Goal: Use online tool/utility: Utilize a website feature to perform a specific function

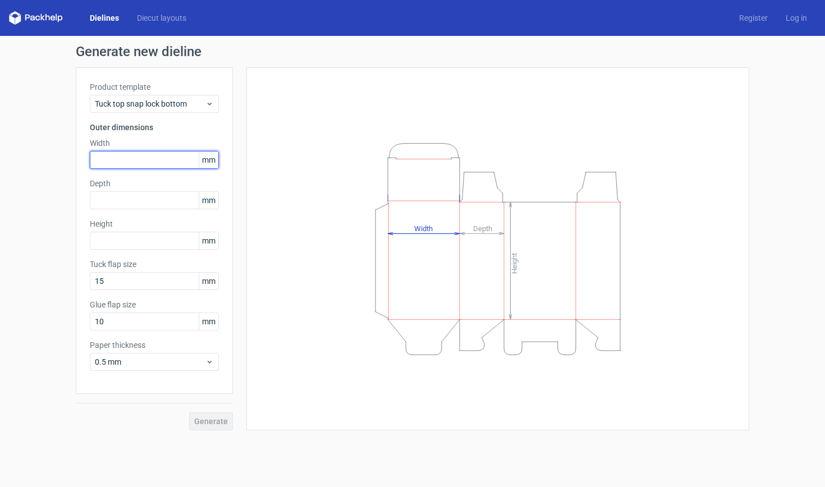
click at [179, 162] on input "text" at bounding box center [154, 160] width 129 height 18
type input "80"
type input "30"
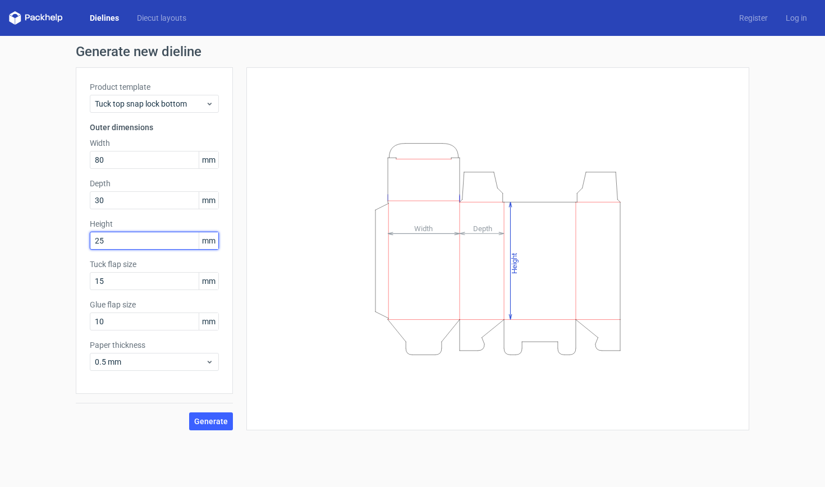
type input "256"
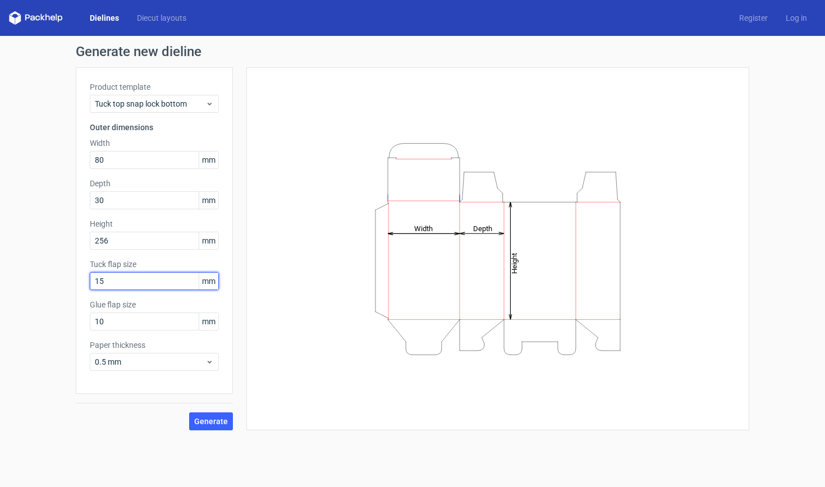
type input "2"
type input "20"
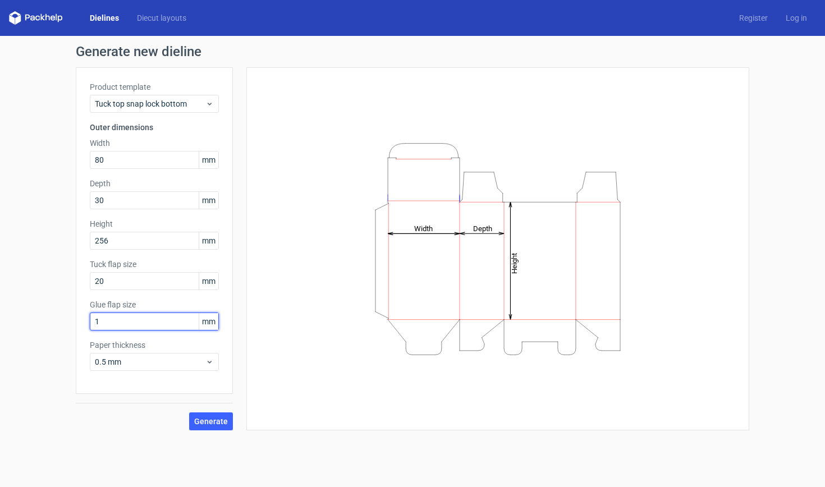
type input "15"
click at [197, 364] on span "0.5 mm" at bounding box center [150, 361] width 111 height 11
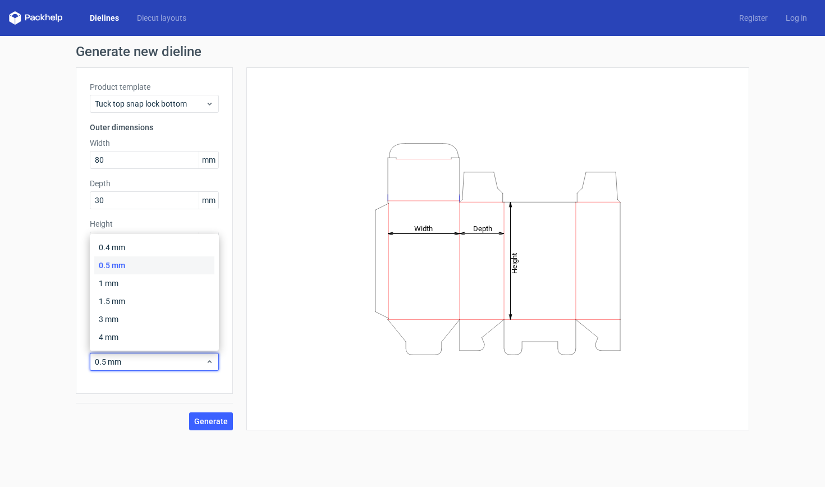
click at [187, 261] on div "0.5 mm" at bounding box center [154, 265] width 120 height 18
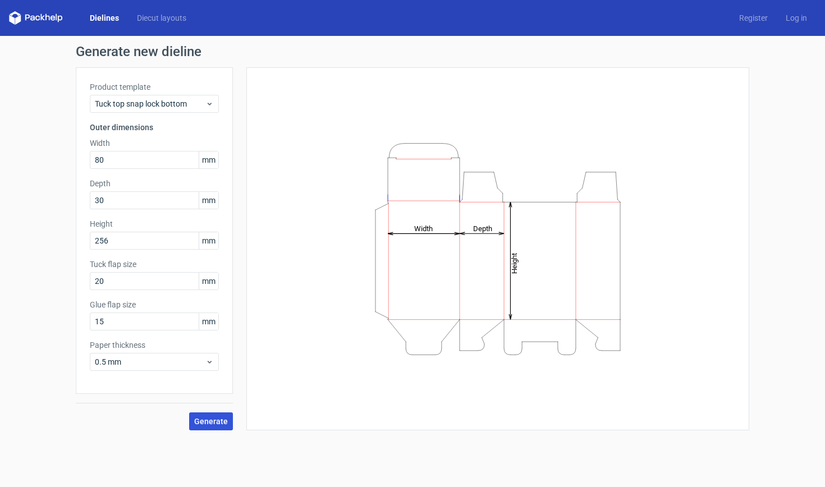
click at [213, 415] on button "Generate" at bounding box center [211, 421] width 44 height 18
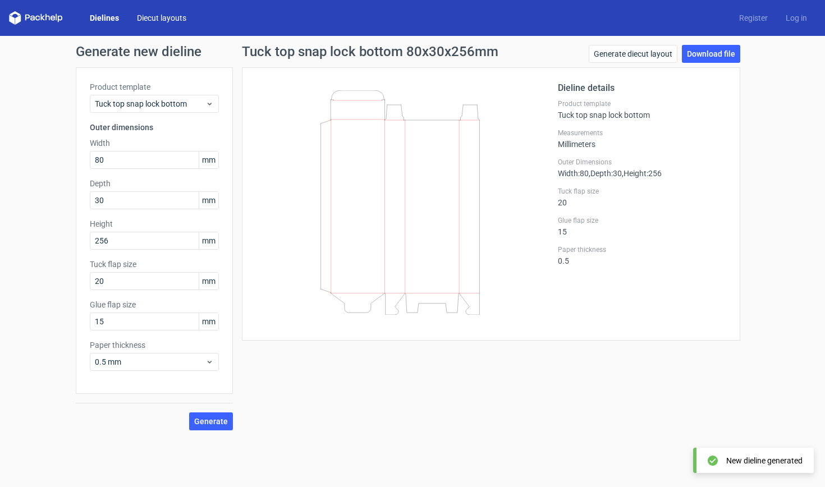
click at [171, 20] on link "Diecut layouts" at bounding box center [161, 17] width 67 height 11
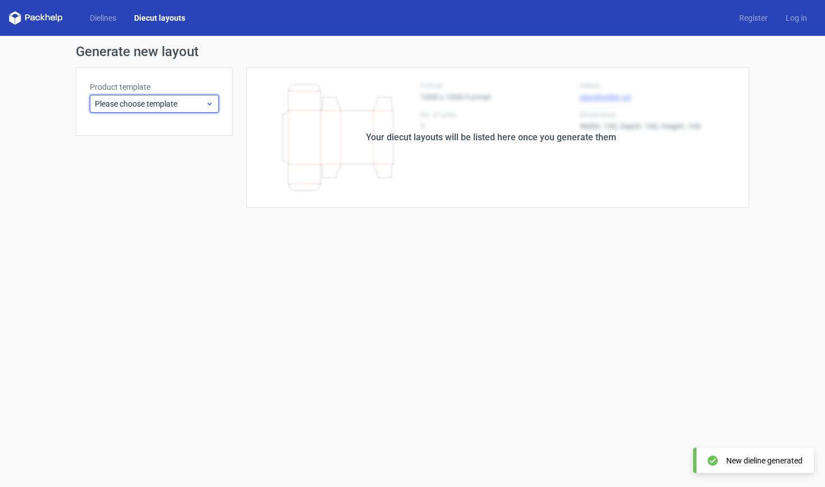
click at [123, 102] on span "Please choose template" at bounding box center [150, 103] width 111 height 11
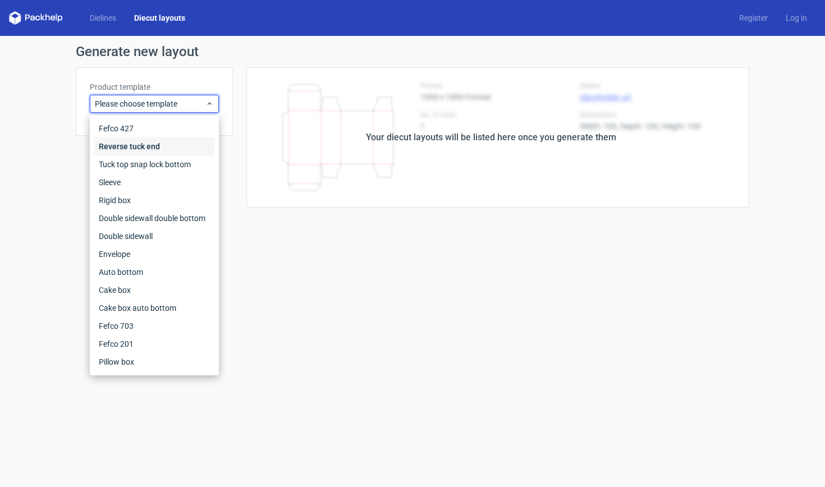
click at [160, 154] on div "Reverse tuck end" at bounding box center [154, 146] width 120 height 18
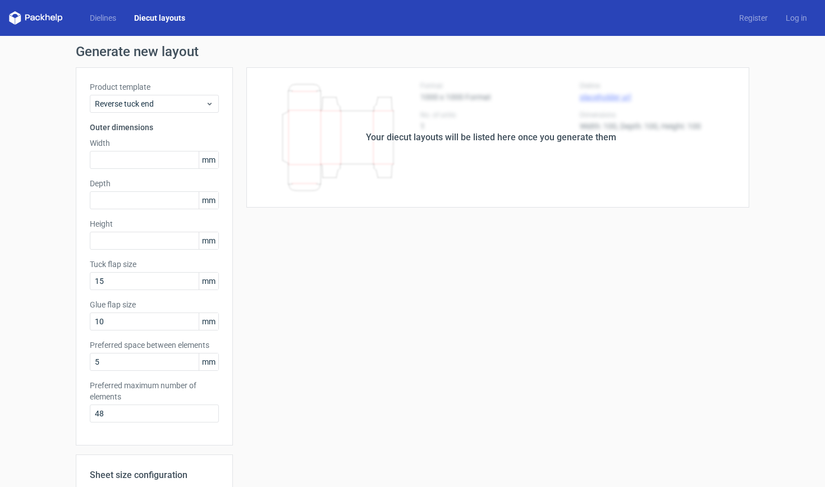
click at [113, 29] on div "Dielines Diecut layouts Register Log in" at bounding box center [412, 18] width 825 height 36
click at [115, 24] on div "Dielines Diecut layouts" at bounding box center [101, 17] width 185 height 13
click at [116, 21] on link "Dielines" at bounding box center [103, 17] width 44 height 11
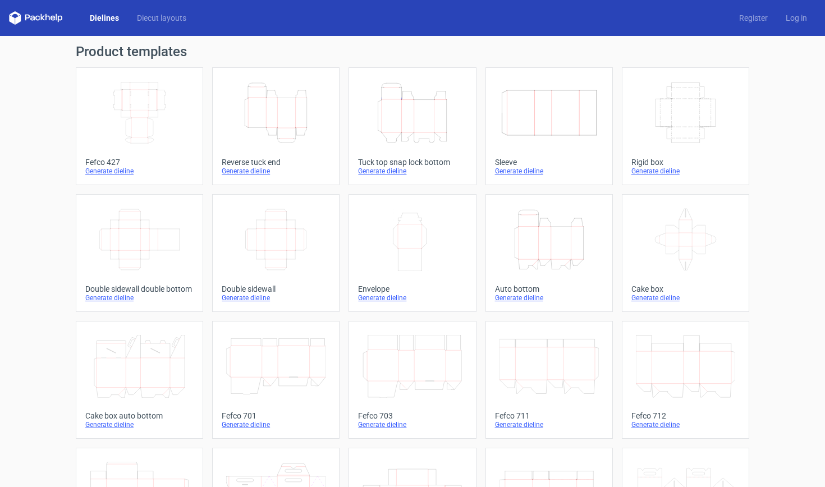
click at [542, 253] on icon "Height Depth Width" at bounding box center [548, 239] width 99 height 63
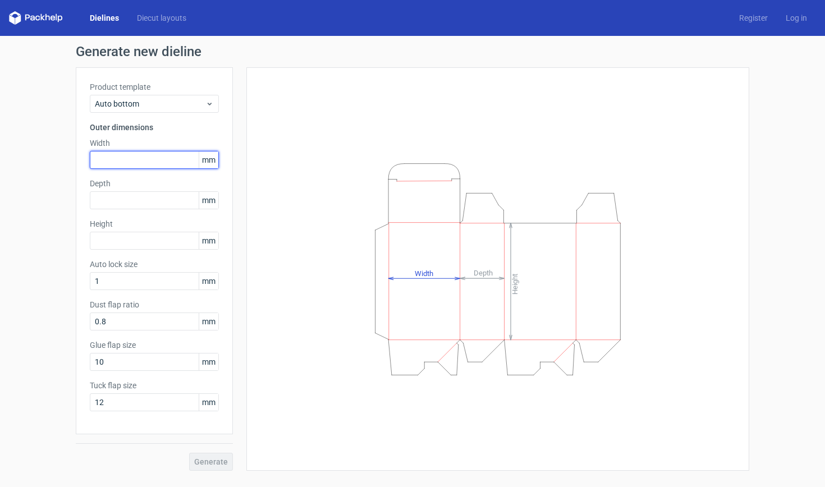
click at [170, 167] on input "text" at bounding box center [154, 160] width 129 height 18
type input "8"
type input "80"
drag, startPoint x: 126, startPoint y: 202, endPoint x: 58, endPoint y: 197, distance: 68.1
click at [58, 197] on div "Generate new dieline Product template Auto bottom Outer dimensions Width 80 mm …" at bounding box center [412, 258] width 825 height 444
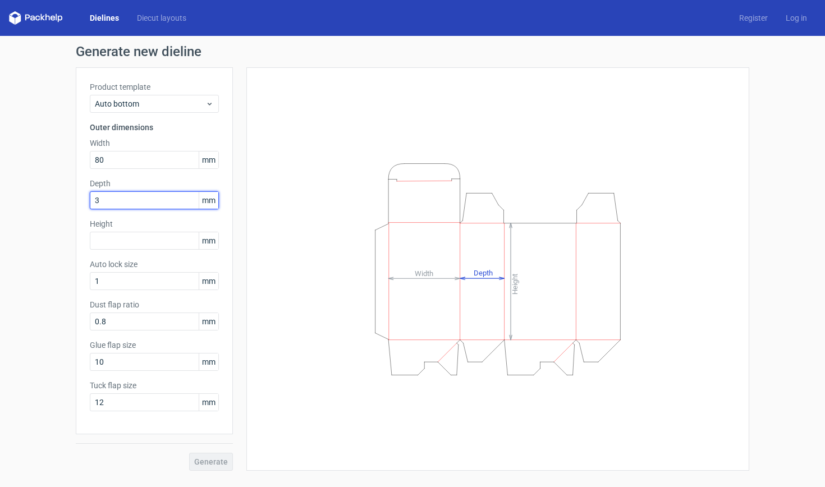
type input "30"
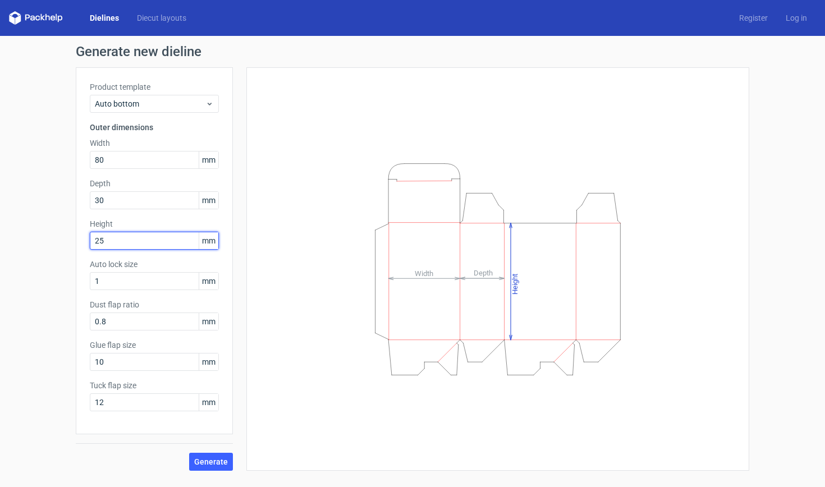
type input "256"
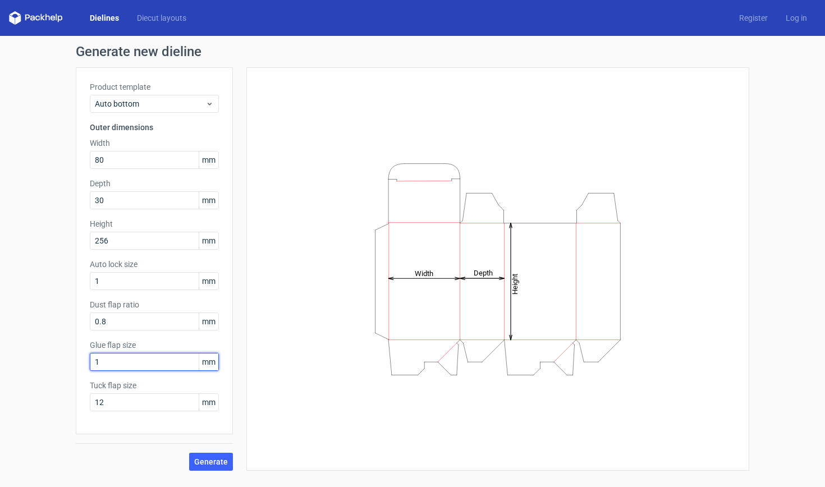
type input "15"
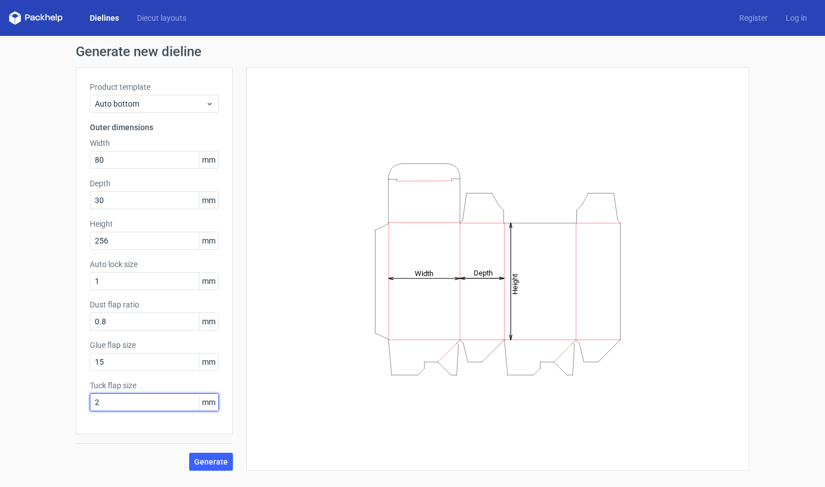
type input "20"
click at [219, 458] on span "Generate" at bounding box center [211, 462] width 34 height 8
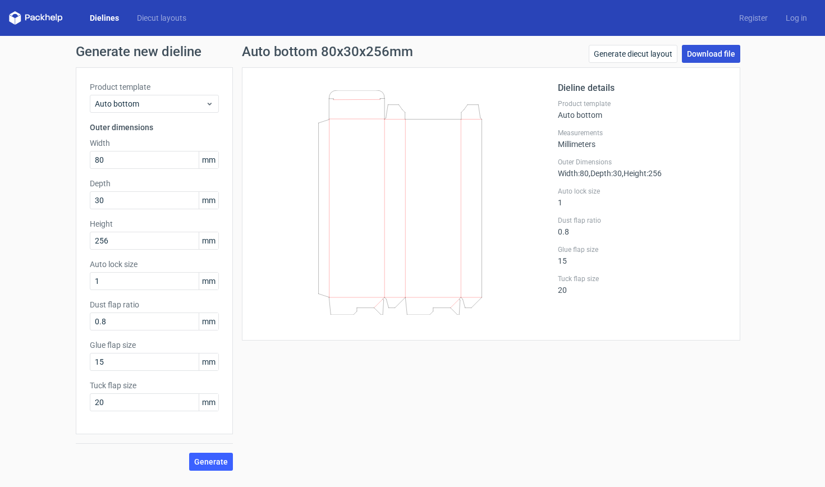
click at [706, 53] on link "Download file" at bounding box center [711, 54] width 58 height 18
click at [646, 52] on link "Generate diecut layout" at bounding box center [632, 54] width 89 height 18
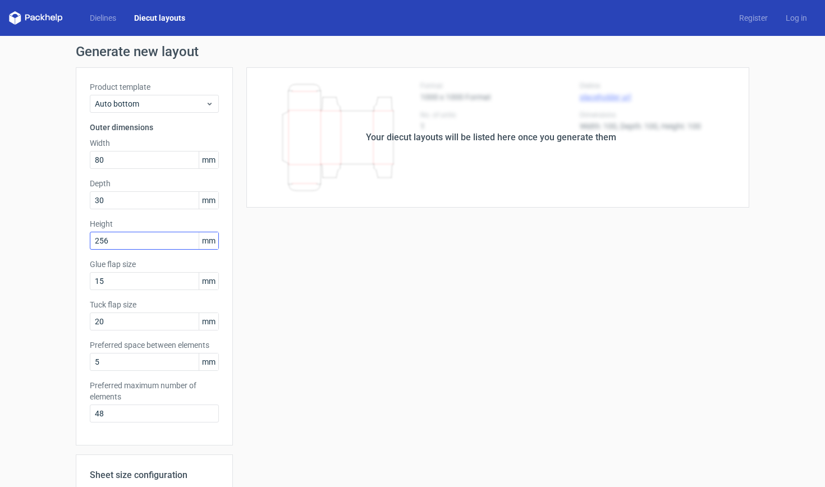
scroll to position [198, 0]
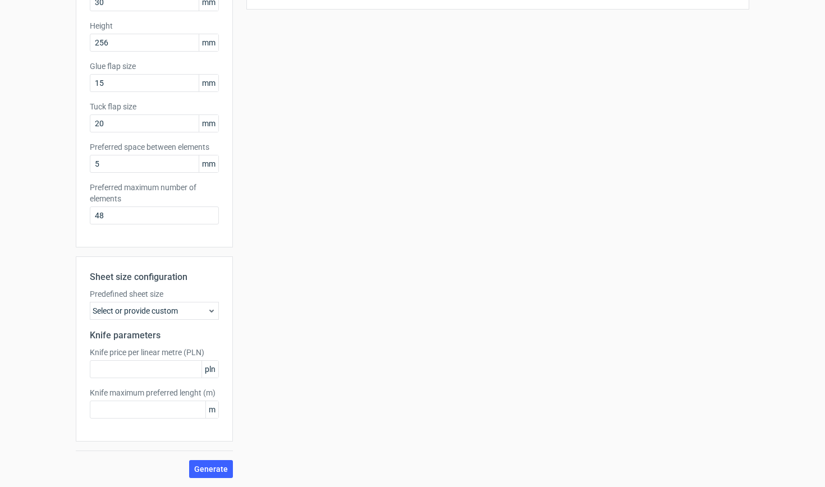
click at [181, 319] on div "Select or provide custom" at bounding box center [154, 311] width 129 height 18
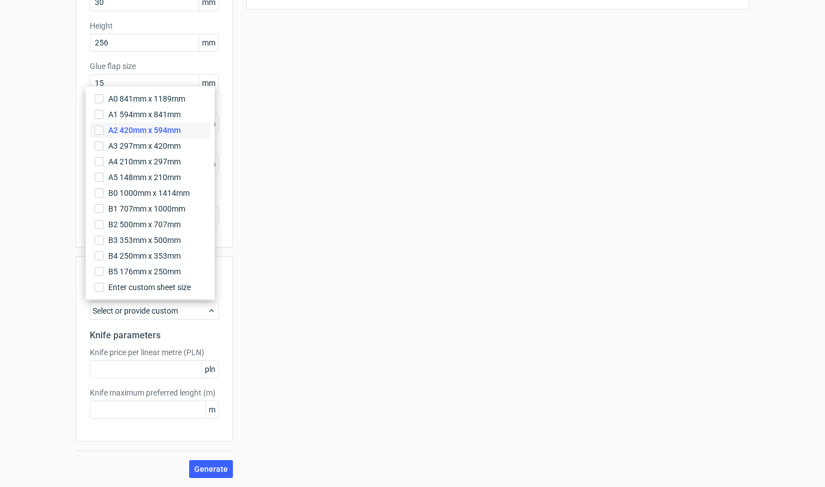
click at [175, 128] on span "A2 420mm x 594mm" at bounding box center [144, 130] width 72 height 11
click at [104, 128] on input "A2 420mm x 594mm" at bounding box center [99, 130] width 9 height 9
click at [194, 347] on label "Knife price per linear metre (PLN)" at bounding box center [154, 352] width 129 height 11
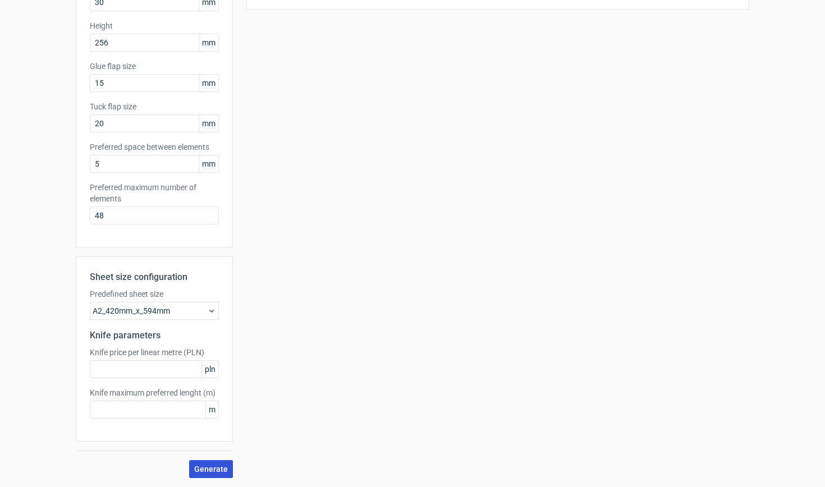
click at [217, 470] on span "Generate" at bounding box center [211, 469] width 34 height 8
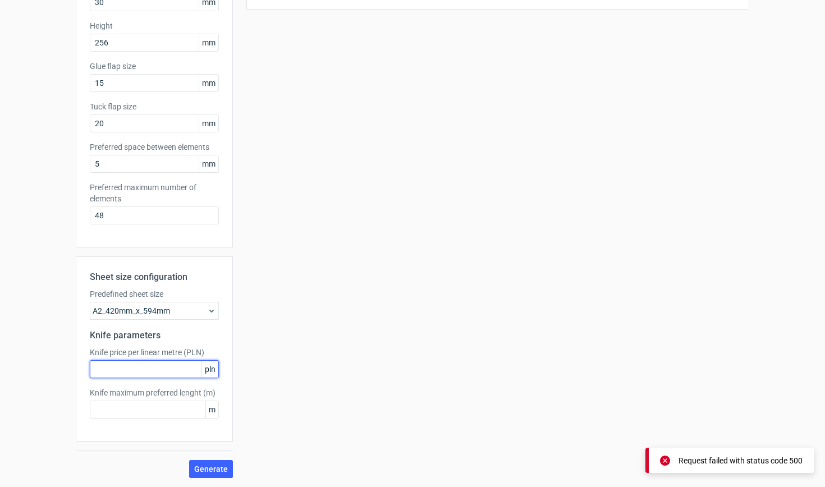
click at [163, 367] on input "text" at bounding box center [154, 369] width 129 height 18
type input "2"
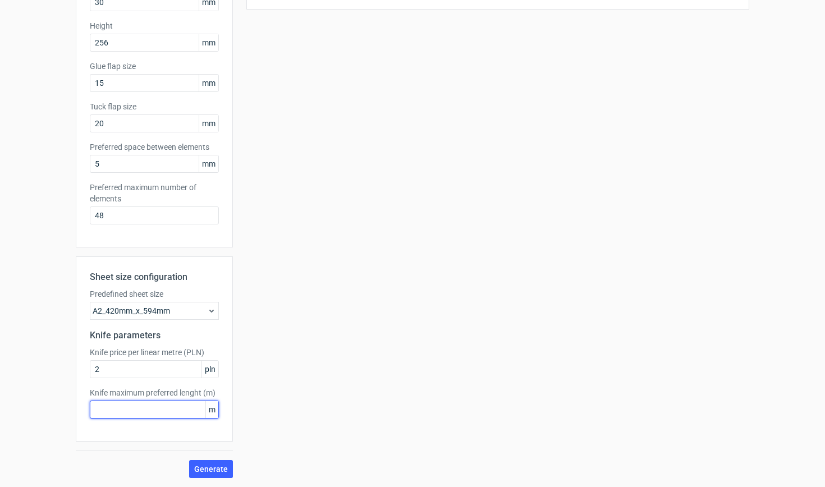
click at [148, 415] on input "text" at bounding box center [154, 410] width 129 height 18
type input "2"
click at [206, 458] on div "Sheet size configuration Predefined sheet size A2_420mm_x_594mm Knife parameter…" at bounding box center [154, 367] width 157 height 222
click at [206, 463] on button "Generate" at bounding box center [211, 469] width 44 height 18
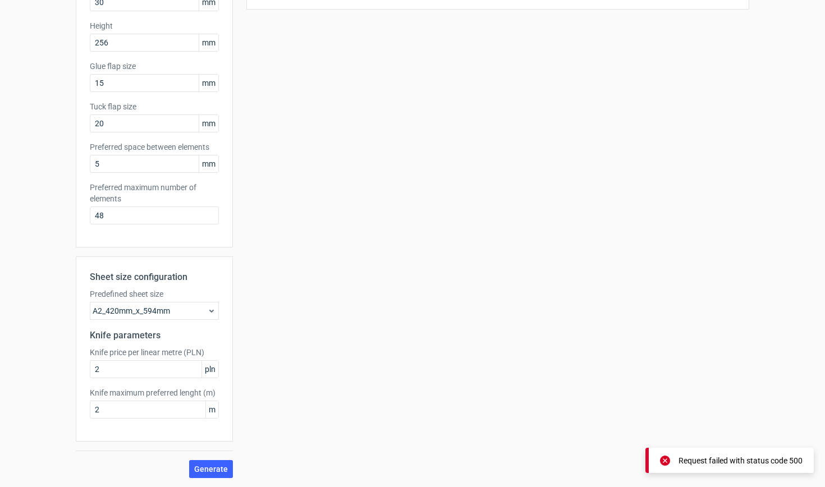
click at [180, 309] on div "A2_420mm_x_594mm" at bounding box center [154, 311] width 129 height 18
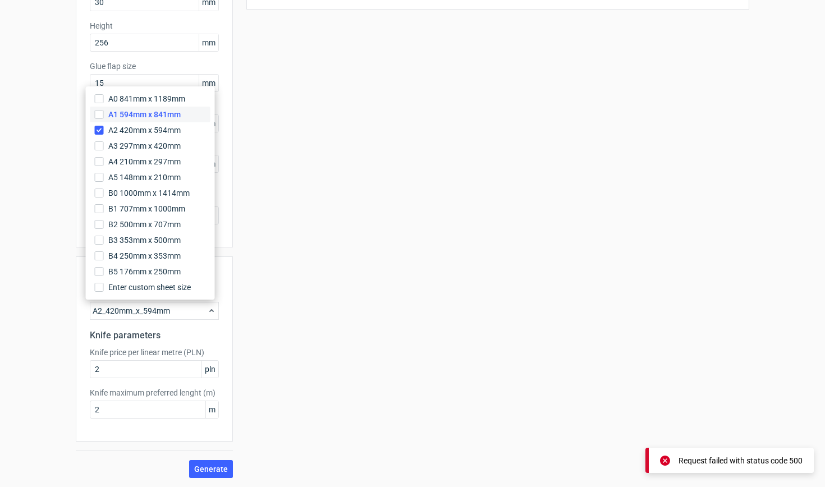
click at [171, 117] on span "A1 594mm x 841mm" at bounding box center [144, 114] width 72 height 11
click at [104, 117] on input "A1 594mm x 841mm" at bounding box center [99, 114] width 9 height 9
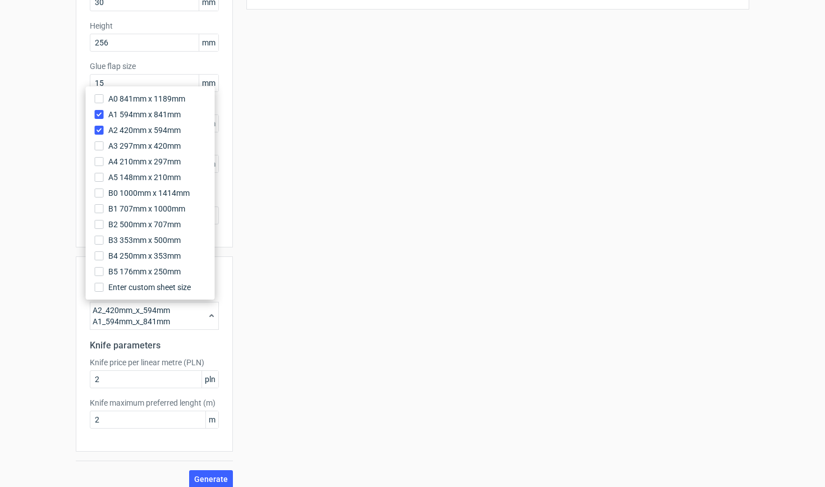
click at [173, 329] on div "A2_420mm_x_594mm A1_594mm_x_841mm" at bounding box center [154, 316] width 129 height 28
click at [174, 325] on div "A2_420mm_x_594mm A1_594mm_x_841mm" at bounding box center [154, 316] width 129 height 28
click at [172, 323] on div "A2_420mm_x_594mm A1_594mm_x_841mm" at bounding box center [154, 316] width 129 height 28
click at [123, 126] on span "A2 420mm x 594mm" at bounding box center [144, 130] width 72 height 11
click at [104, 126] on input "A2 420mm x 594mm" at bounding box center [99, 130] width 9 height 9
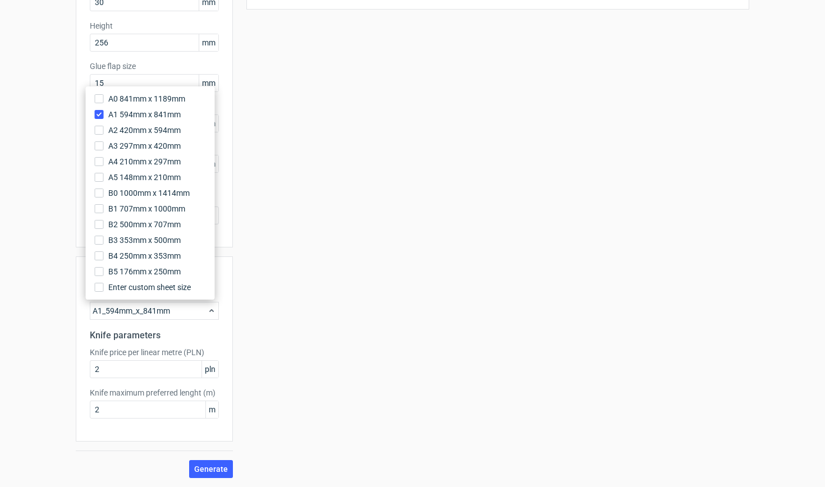
click at [169, 342] on div "Sheet size configuration Predefined sheet size A1_594mm_x_841mm Knife parameter…" at bounding box center [154, 348] width 157 height 185
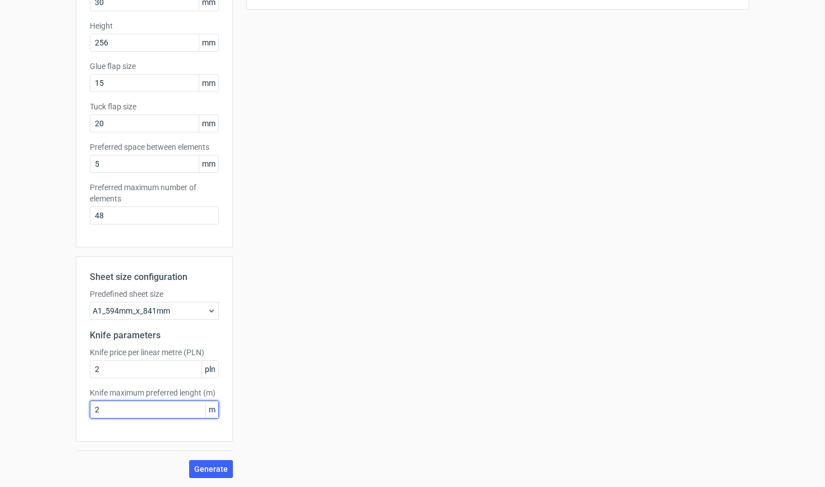
click at [174, 415] on input "2" at bounding box center [154, 410] width 129 height 18
type input "1"
type input "01"
click at [208, 469] on button "Generate" at bounding box center [211, 469] width 44 height 18
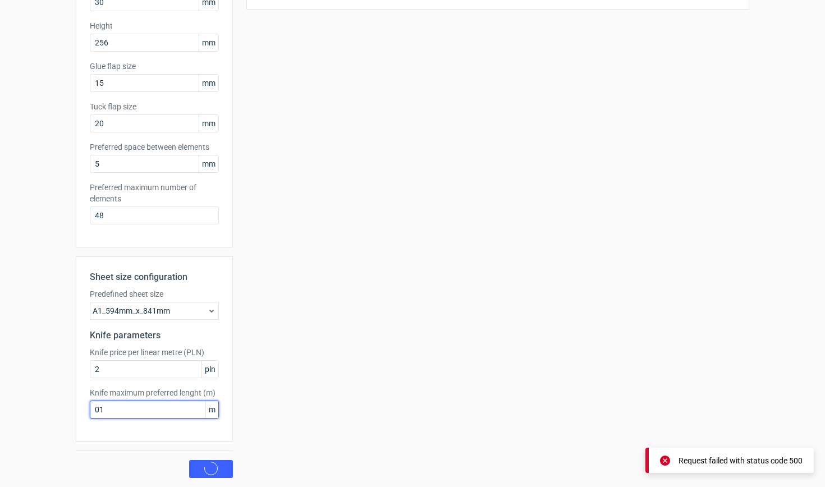
click at [208, 469] on button "Generate" at bounding box center [211, 469] width 44 height 18
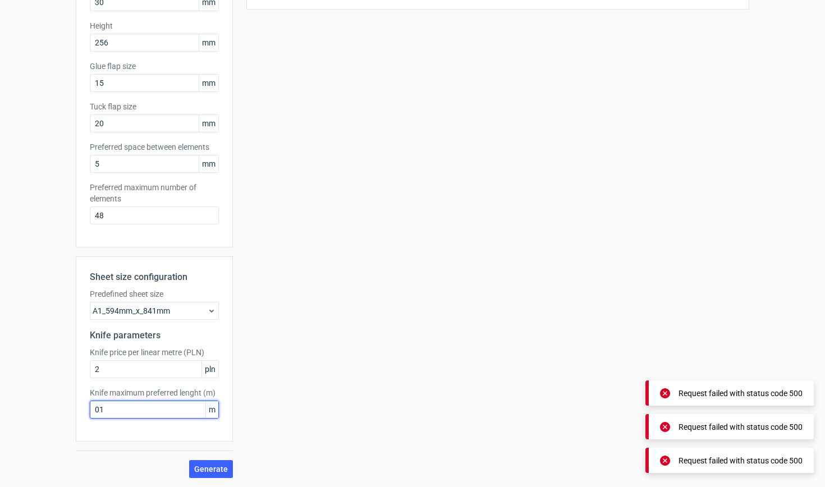
scroll to position [0, 0]
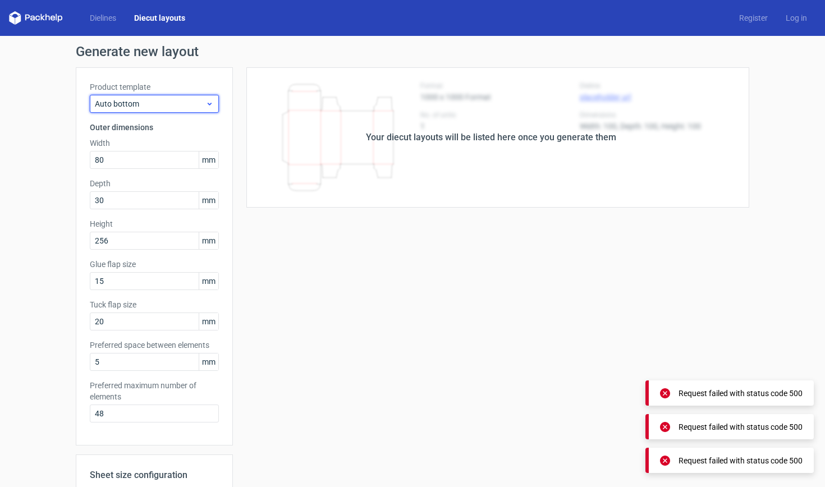
click at [142, 108] on span "Auto bottom" at bounding box center [150, 103] width 111 height 11
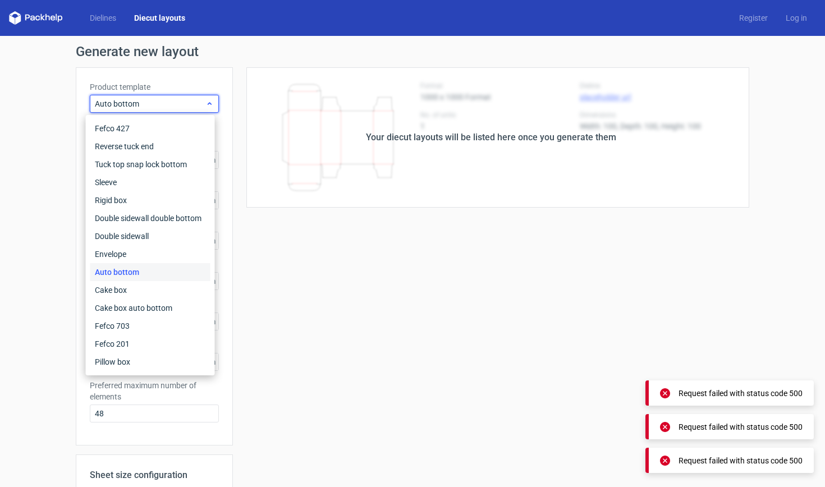
click at [142, 108] on span "Auto bottom" at bounding box center [150, 103] width 111 height 11
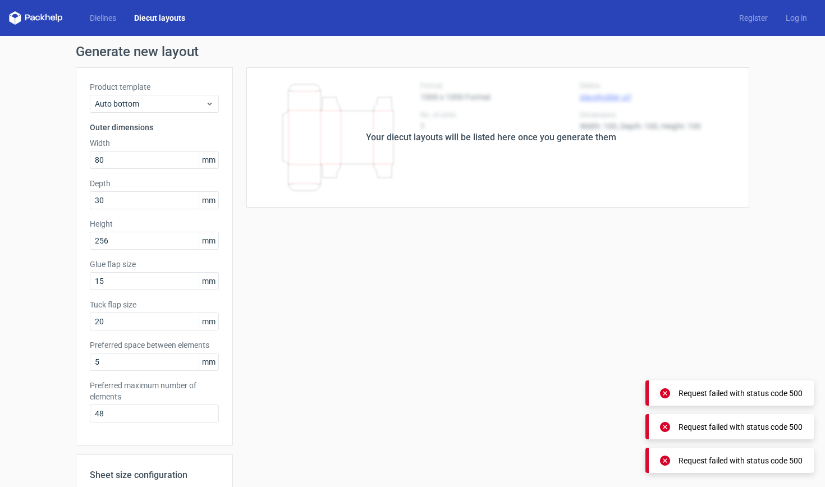
click at [148, 5] on div "Dielines Diecut layouts Register Log in" at bounding box center [412, 18] width 825 height 36
click at [113, 17] on link "Dielines" at bounding box center [103, 17] width 44 height 11
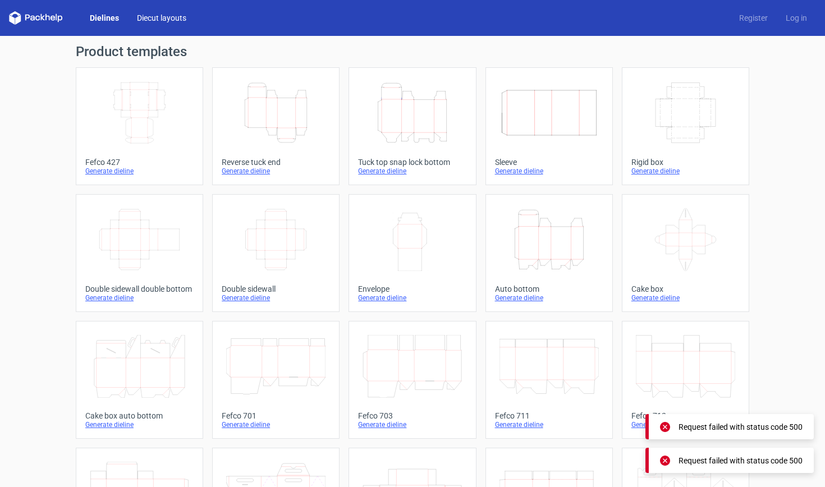
click at [151, 18] on link "Diecut layouts" at bounding box center [161, 17] width 67 height 11
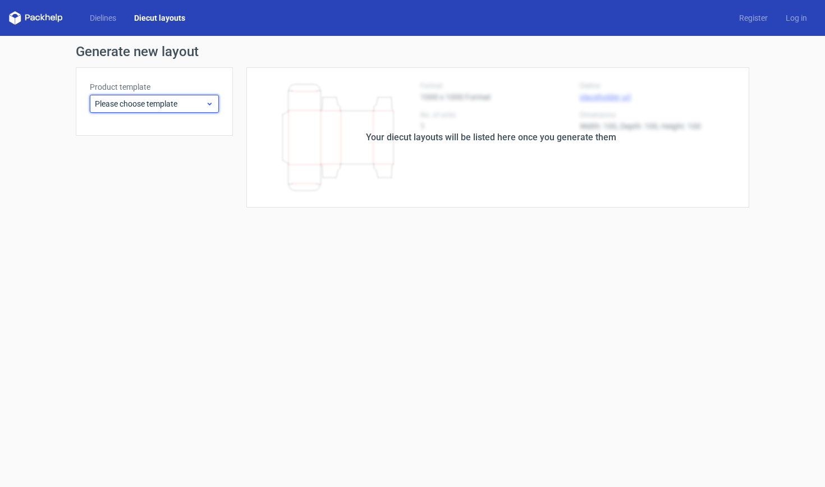
click at [166, 101] on span "Please choose template" at bounding box center [150, 103] width 111 height 11
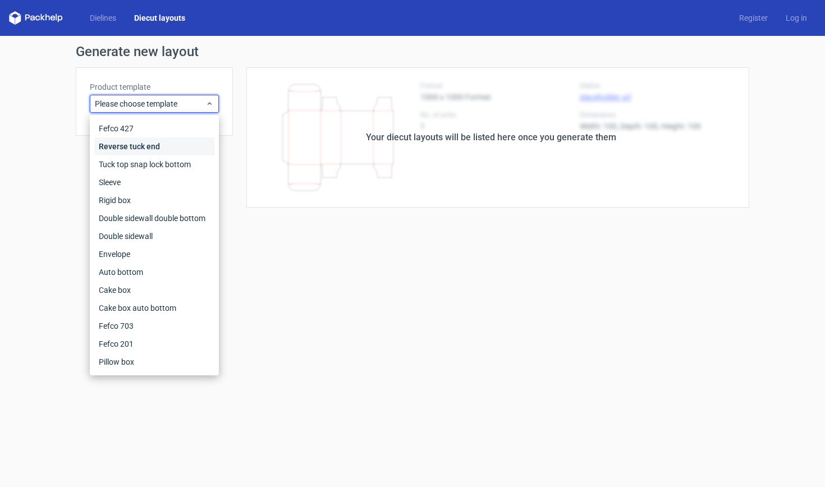
click at [151, 154] on div "Reverse tuck end" at bounding box center [154, 146] width 120 height 18
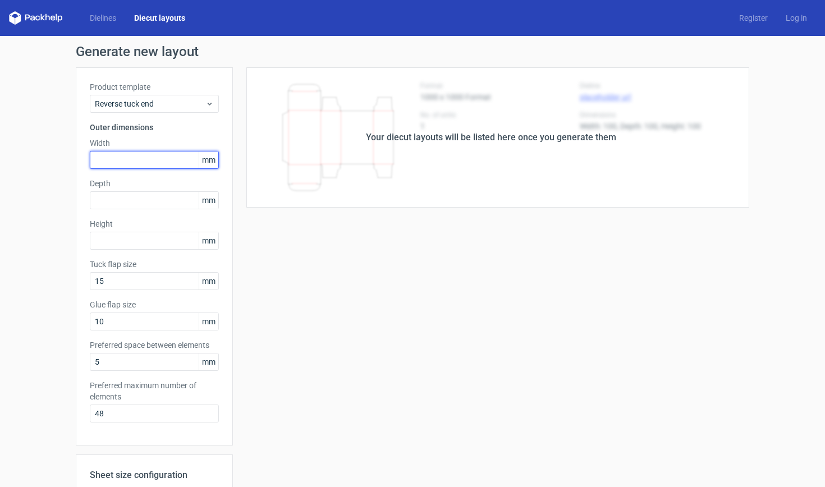
click at [149, 156] on input "text" at bounding box center [154, 160] width 129 height 18
type input "80"
type input "30"
type input "256"
type input "20"
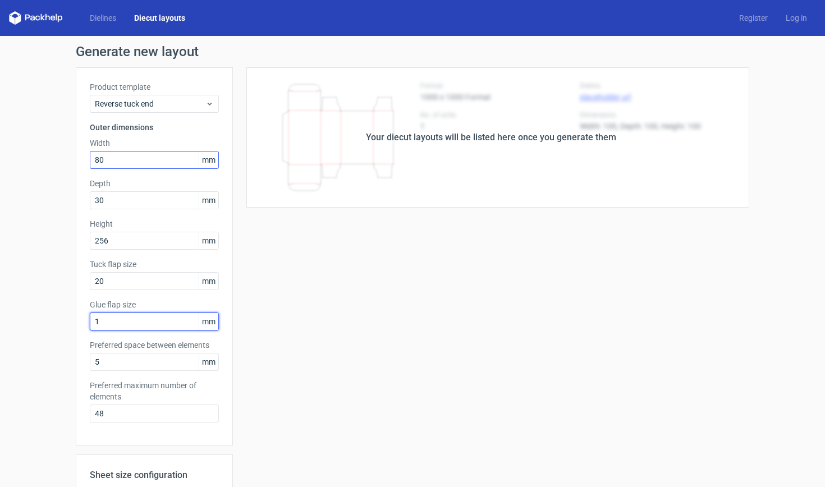
type input "15"
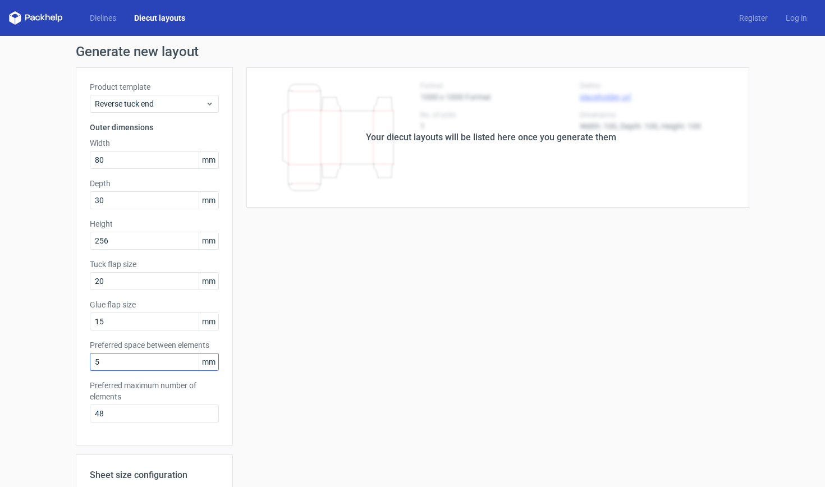
scroll to position [198, 0]
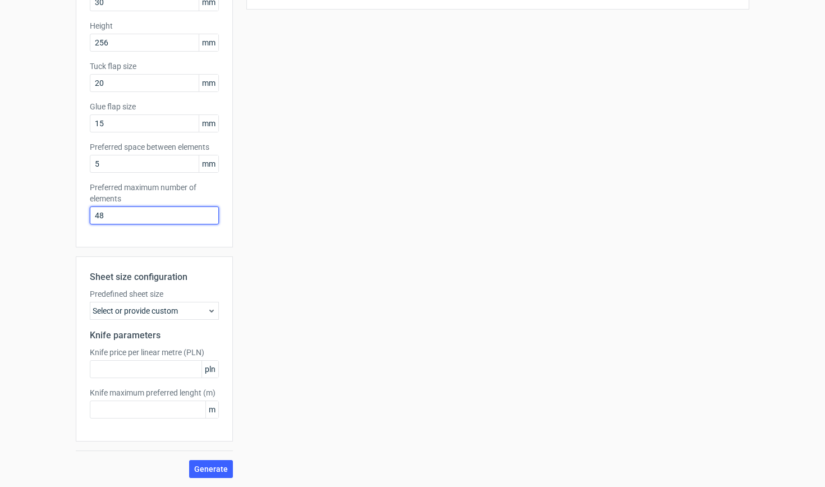
click at [115, 219] on input "48" at bounding box center [154, 215] width 129 height 18
drag, startPoint x: 120, startPoint y: 215, endPoint x: 68, endPoint y: 215, distance: 51.6
click at [68, 215] on div "Generate new layout Product template Reverse tuck end Outer dimensions Width 80…" at bounding box center [412, 162] width 825 height 649
type input "1"
click at [190, 319] on div "Select or provide custom" at bounding box center [154, 311] width 129 height 18
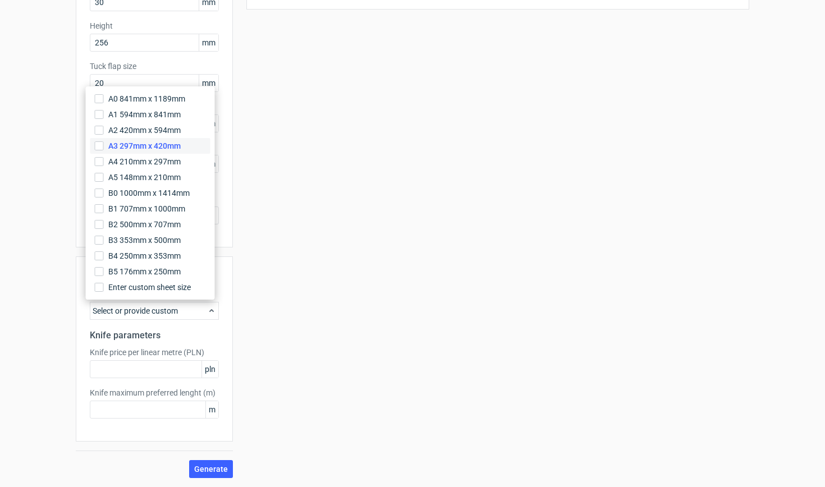
click at [140, 140] on span "A3 297mm x 420mm" at bounding box center [144, 145] width 72 height 11
click at [104, 141] on input "A3 297mm x 420mm" at bounding box center [99, 145] width 9 height 9
click at [203, 470] on span "Generate" at bounding box center [211, 469] width 34 height 8
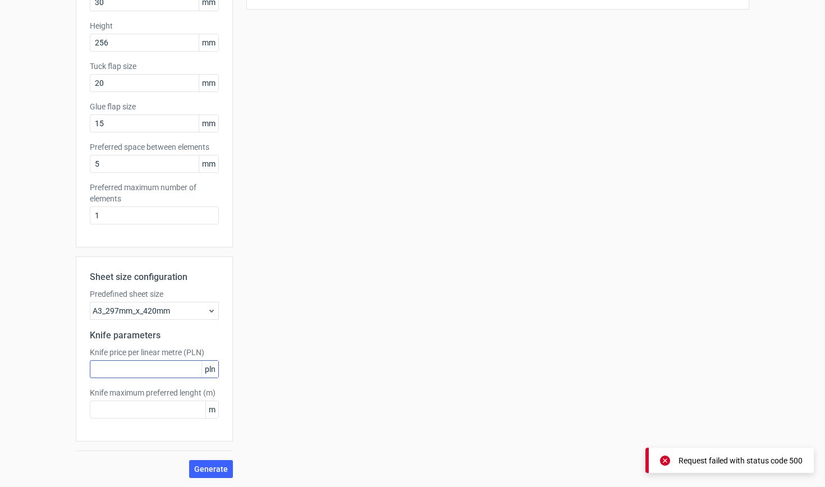
click at [140, 381] on div "Sheet size configuration Predefined sheet size A3_297mm_x_420mm Knife parameter…" at bounding box center [154, 348] width 157 height 185
click at [143, 378] on input "text" at bounding box center [154, 369] width 129 height 18
type input "1"
click at [142, 412] on input "text" at bounding box center [154, 410] width 129 height 18
type input "1"
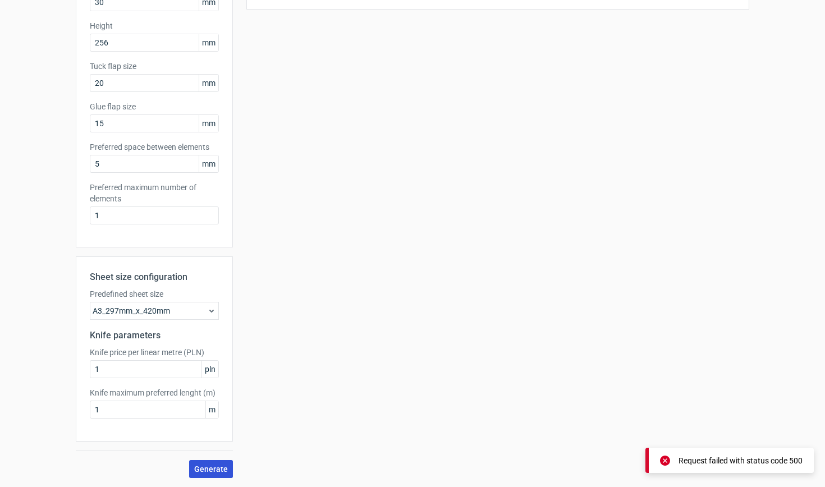
click at [208, 470] on span "Generate" at bounding box center [211, 469] width 34 height 8
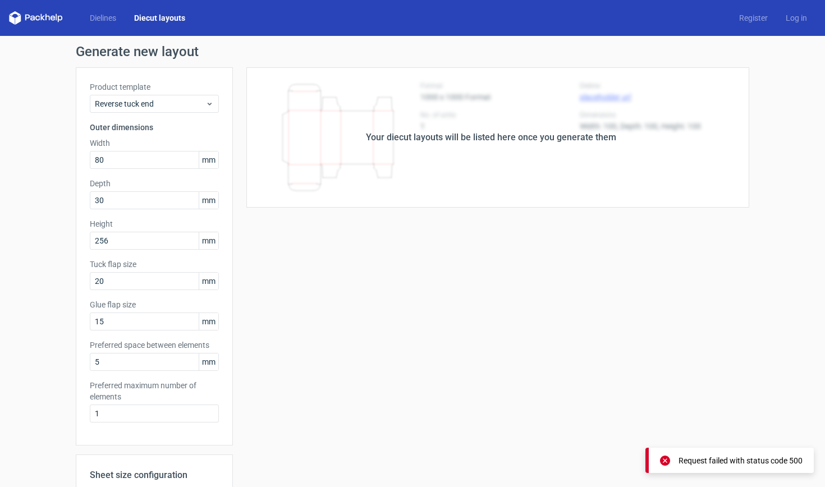
click at [482, 138] on div "Your diecut layouts will be listed here once you generate them" at bounding box center [491, 137] width 250 height 13
